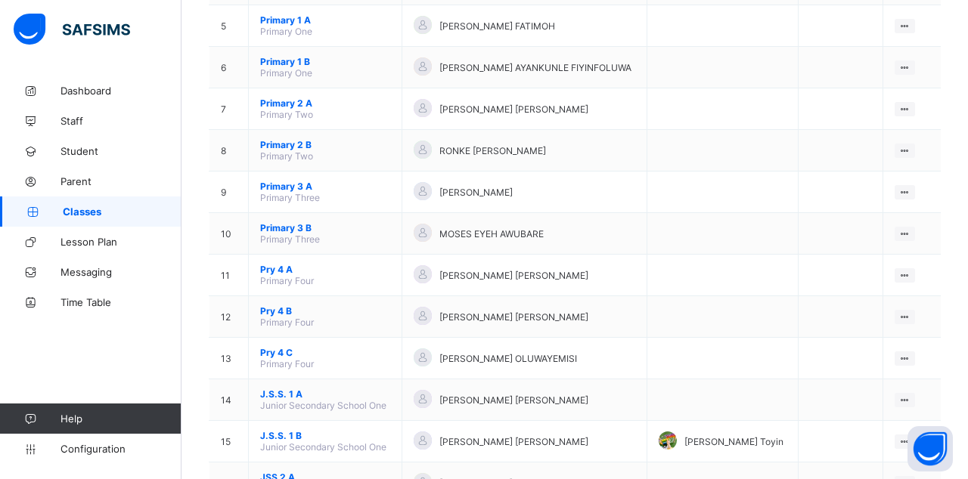
scroll to position [339, 0]
click at [0, 0] on ul "View Class Assign form Teacher" at bounding box center [0, 0] width 0 height 0
click at [0, 0] on div "View Class" at bounding box center [0, 0] width 0 height 0
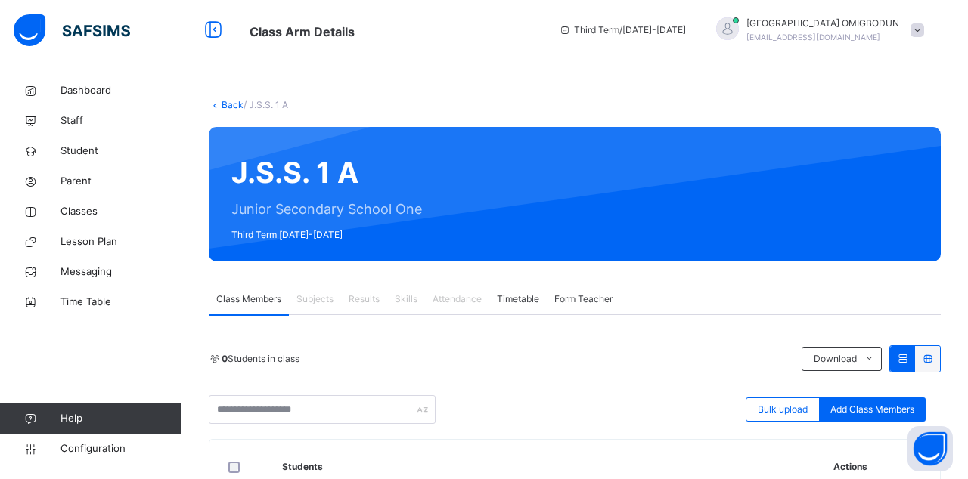
click at [367, 289] on div "Results" at bounding box center [364, 299] width 46 height 30
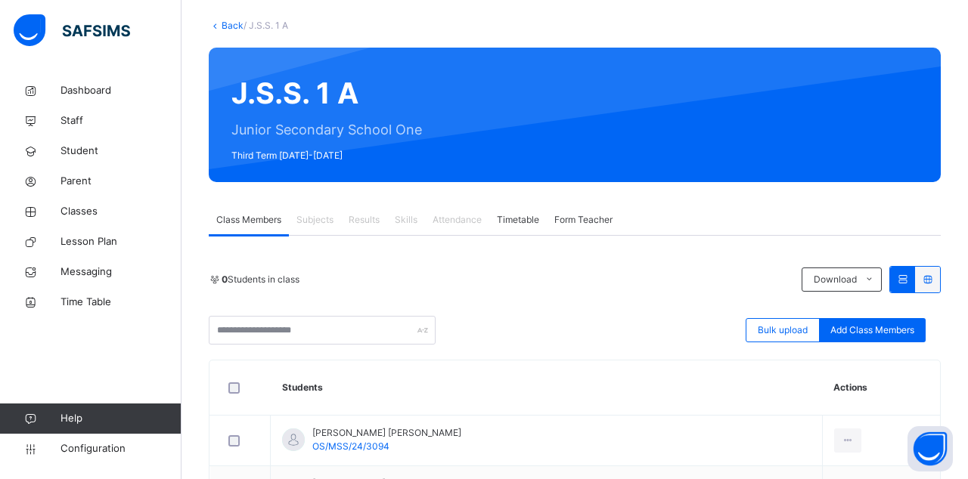
scroll to position [174, 0]
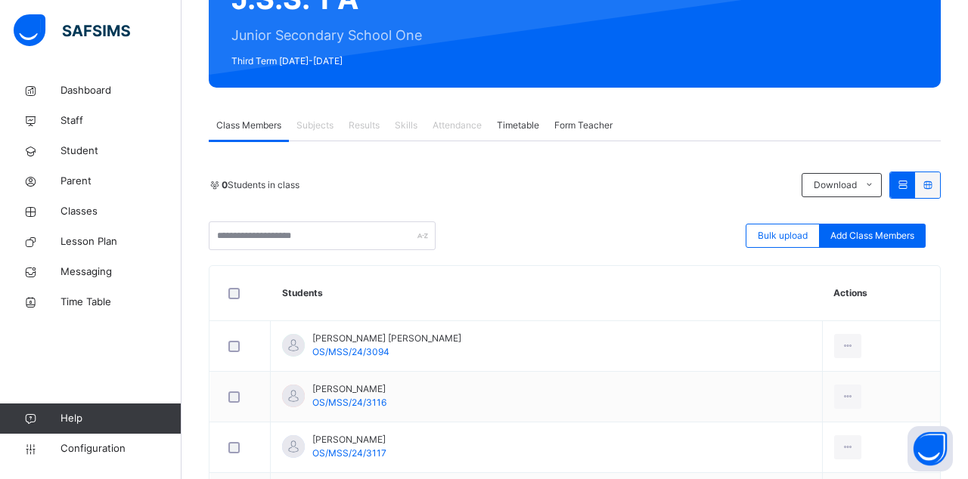
click at [434, 336] on td "[PERSON_NAME] [PERSON_NAME] OS/MSS/24/3094" at bounding box center [547, 346] width 552 height 51
click at [363, 121] on span "Results" at bounding box center [363, 126] width 31 height 14
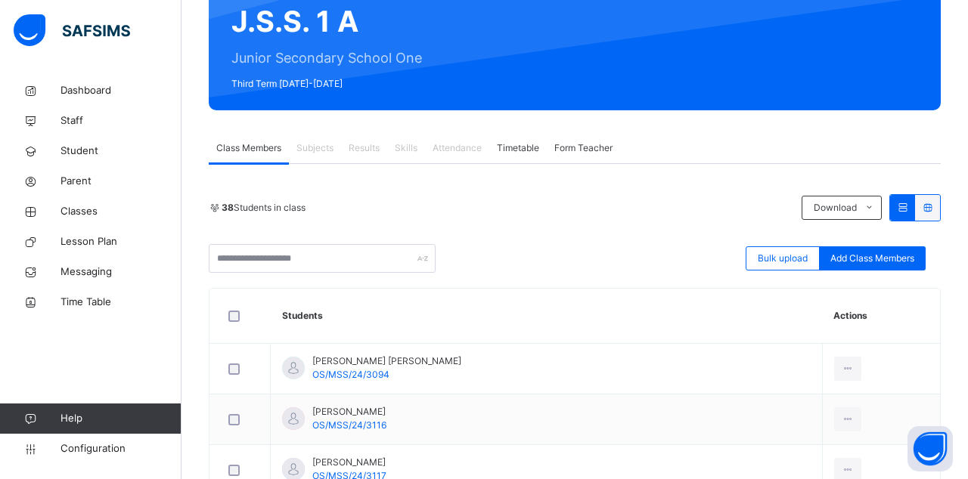
scroll to position [153, 0]
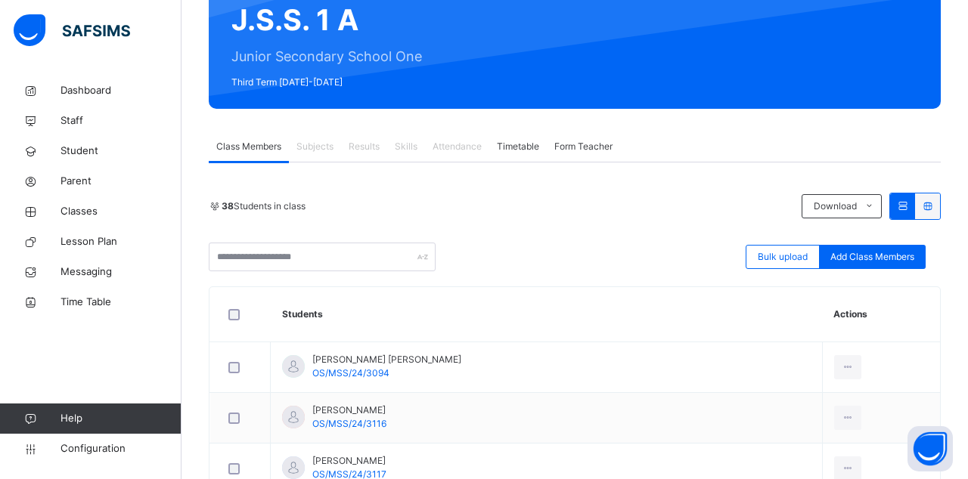
click at [476, 367] on td "[PERSON_NAME] [PERSON_NAME] OS/MSS/24/3094" at bounding box center [547, 367] width 552 height 51
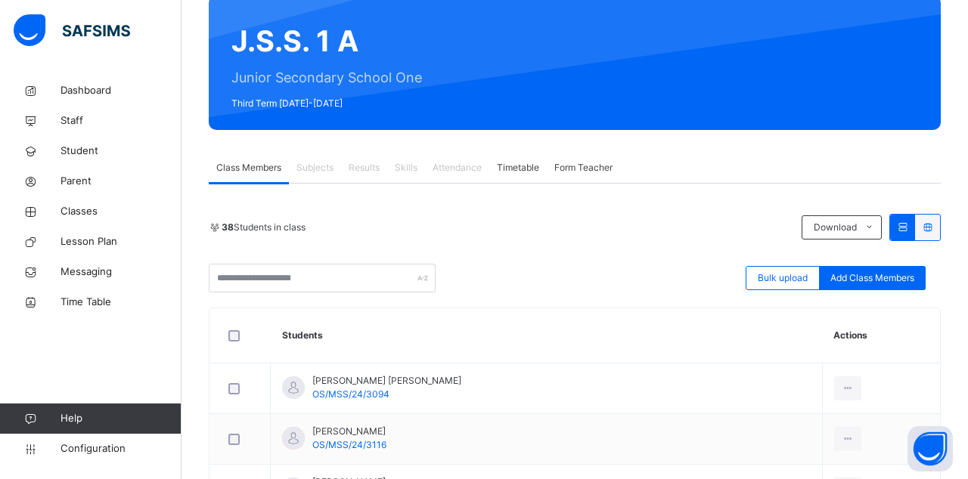
scroll to position [129, 0]
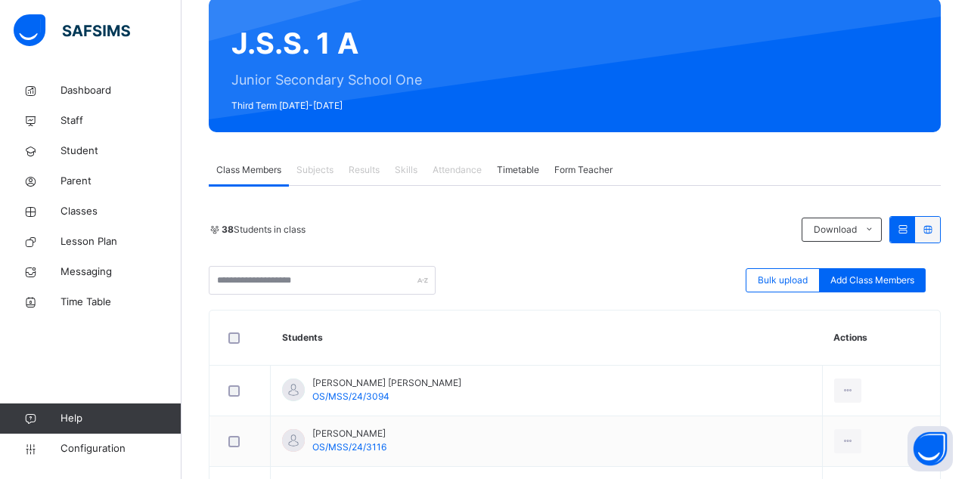
click at [361, 169] on span "Results" at bounding box center [363, 170] width 31 height 14
